Goal: Check status: Check status

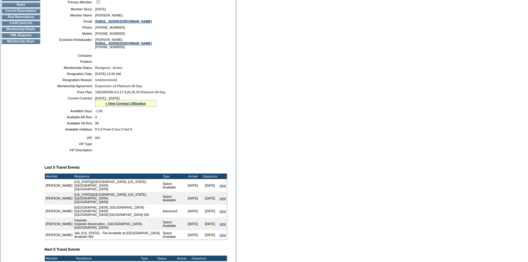
scroll to position [83, 0]
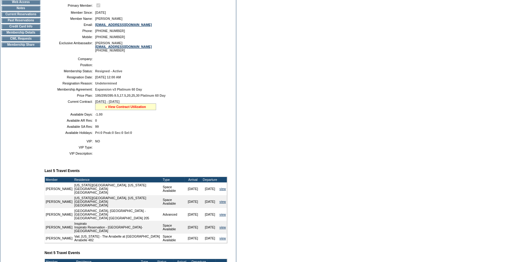
click at [125, 107] on link "» View Contract Utilization" at bounding box center [125, 107] width 41 height 4
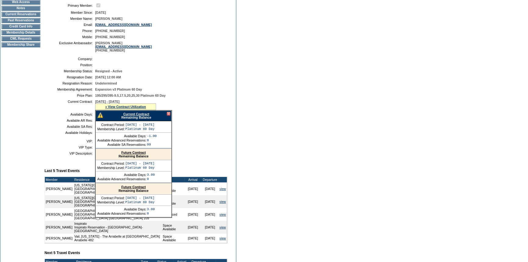
click at [133, 115] on link "Current Contract" at bounding box center [136, 114] width 26 height 4
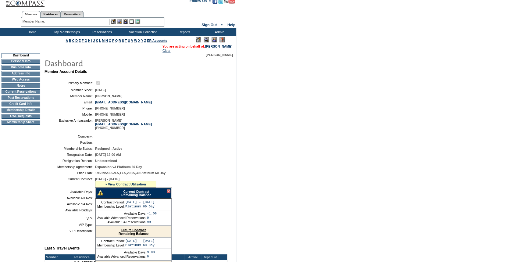
scroll to position [0, 0]
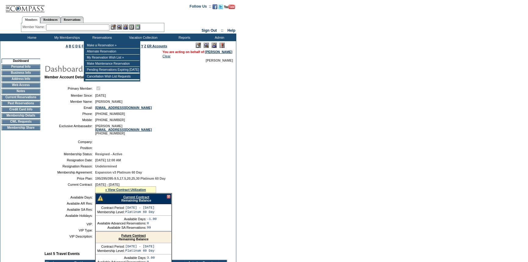
drag, startPoint x: 73, startPoint y: 17, endPoint x: 68, endPoint y: 24, distance: 7.9
click at [73, 18] on link "Reservations" at bounding box center [72, 19] width 23 height 6
click at [65, 28] on input "text" at bounding box center [58, 27] width 27 height 6
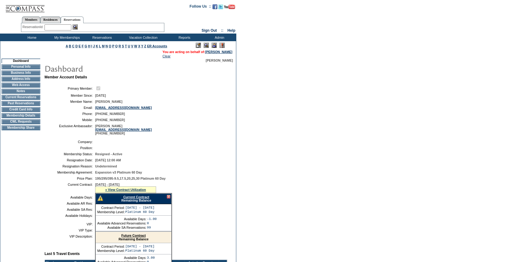
paste input "1815752"
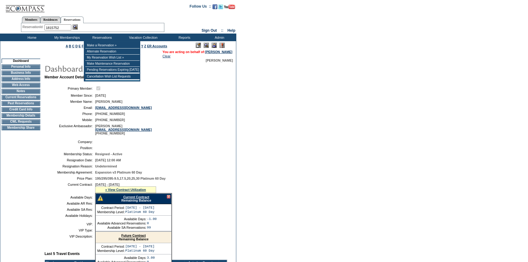
type input "1815752"
click at [77, 26] on img at bounding box center [75, 26] width 5 height 5
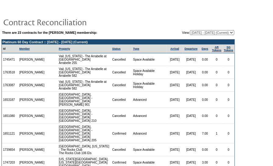
click at [196, 32] on select "12/01/05 - 01/31/07 02/01/07 - 01/31/08 02/01/08 - 01/31/09 02/01/09 - 01/31/10…" at bounding box center [212, 32] width 44 height 5
select select "138822"
click at [190, 30] on select "12/01/05 - 01/31/07 02/01/07 - 01/31/08 02/01/08 - 01/31/09 02/01/09 - 01/31/10…" at bounding box center [212, 32] width 44 height 5
